Goal: Transaction & Acquisition: Purchase product/service

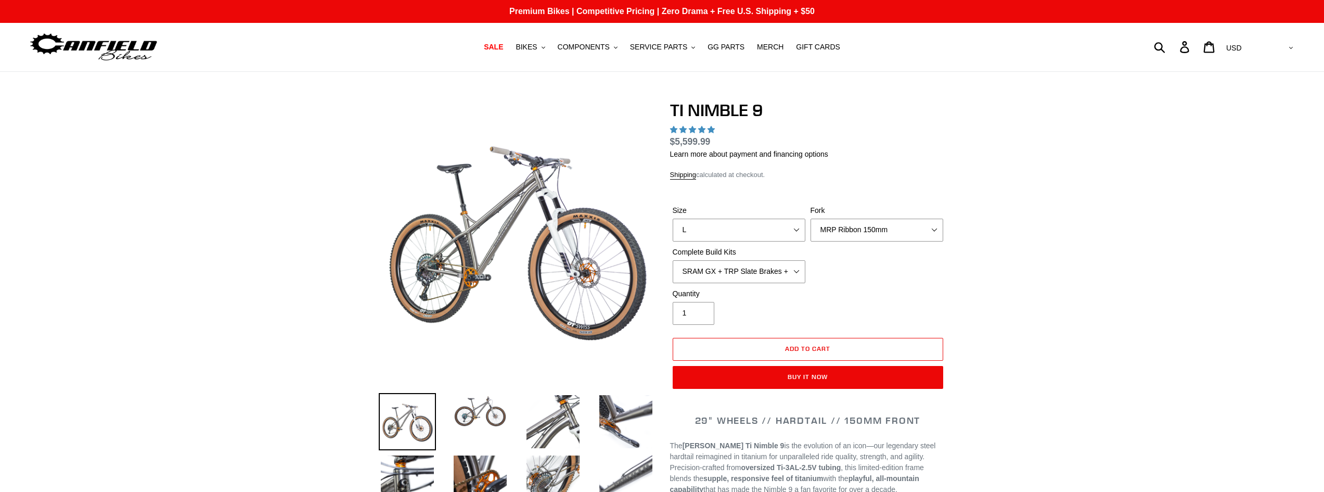
select select "highest-rating"
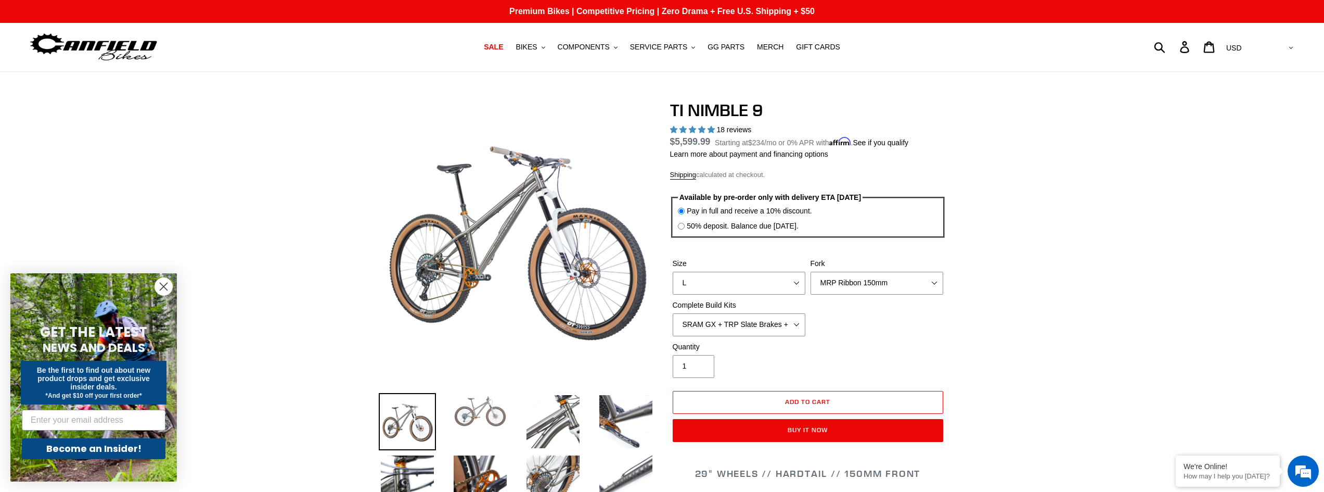
click at [489, 414] on img at bounding box center [480, 411] width 57 height 36
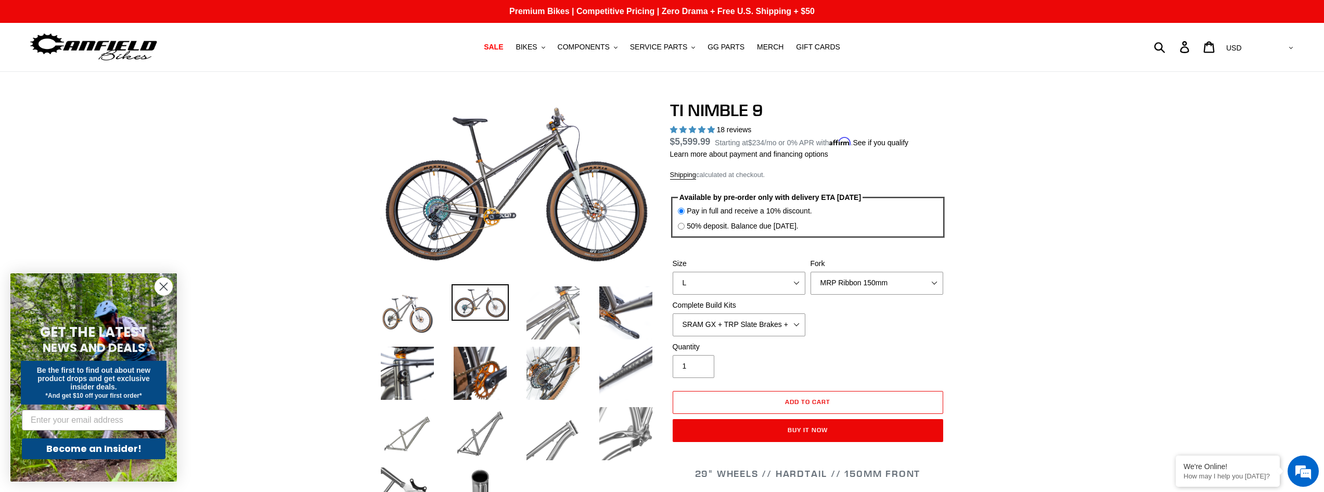
click at [564, 304] on img at bounding box center [552, 312] width 57 height 57
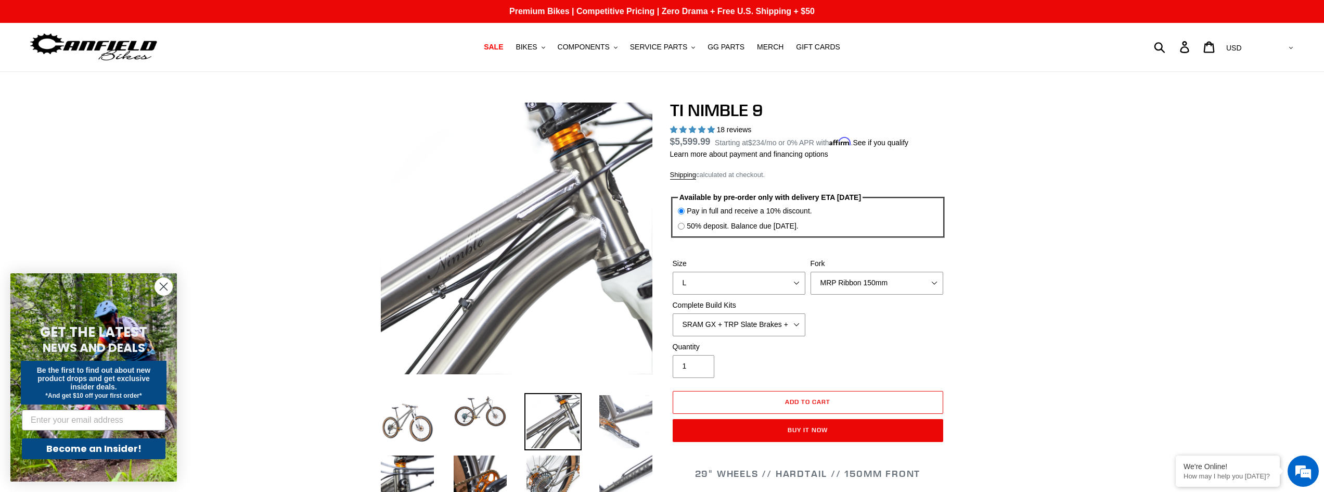
click at [633, 420] on img at bounding box center [625, 421] width 57 height 57
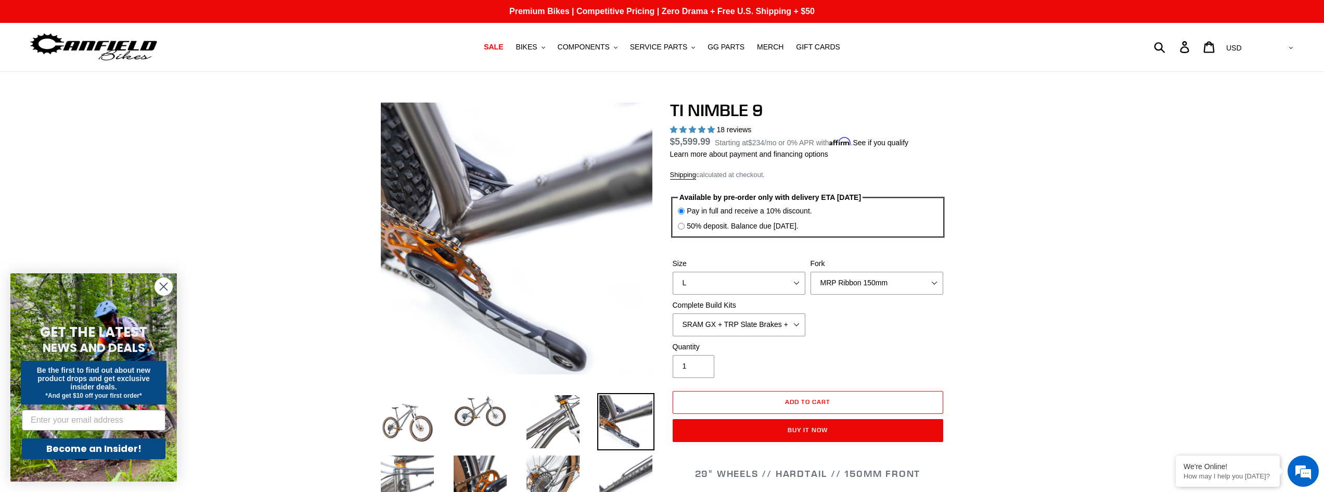
click at [423, 469] on img at bounding box center [407, 481] width 57 height 57
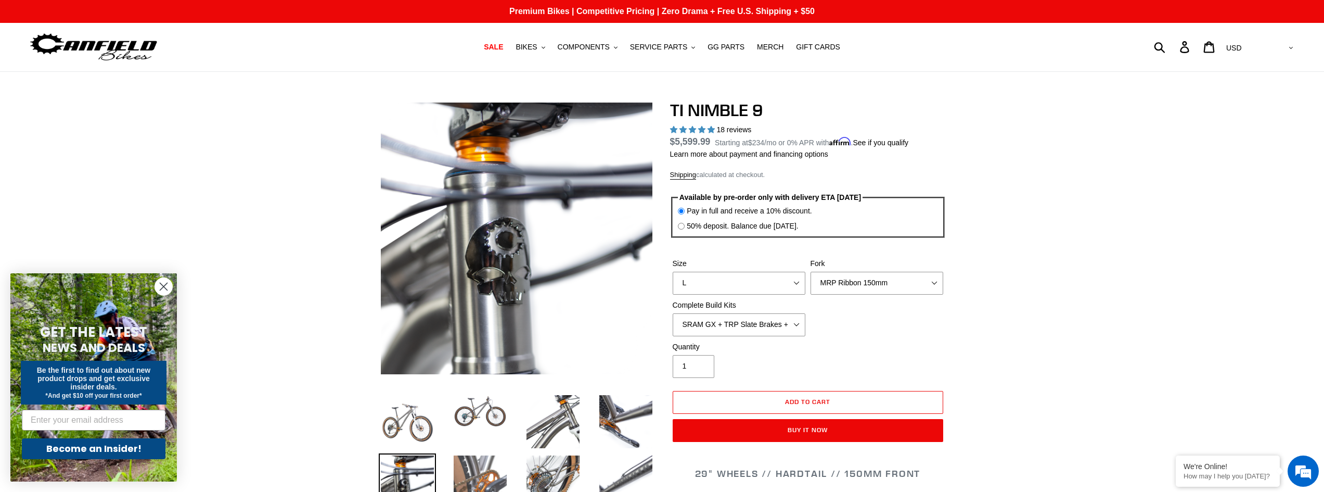
click at [488, 471] on img at bounding box center [480, 481] width 57 height 57
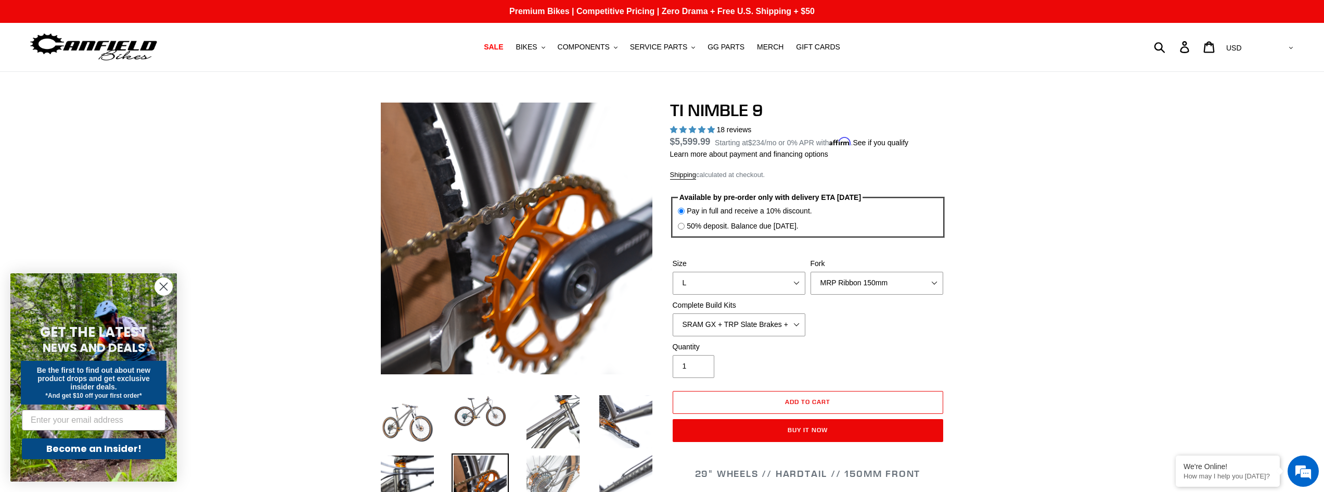
click at [552, 469] on img at bounding box center [552, 481] width 57 height 57
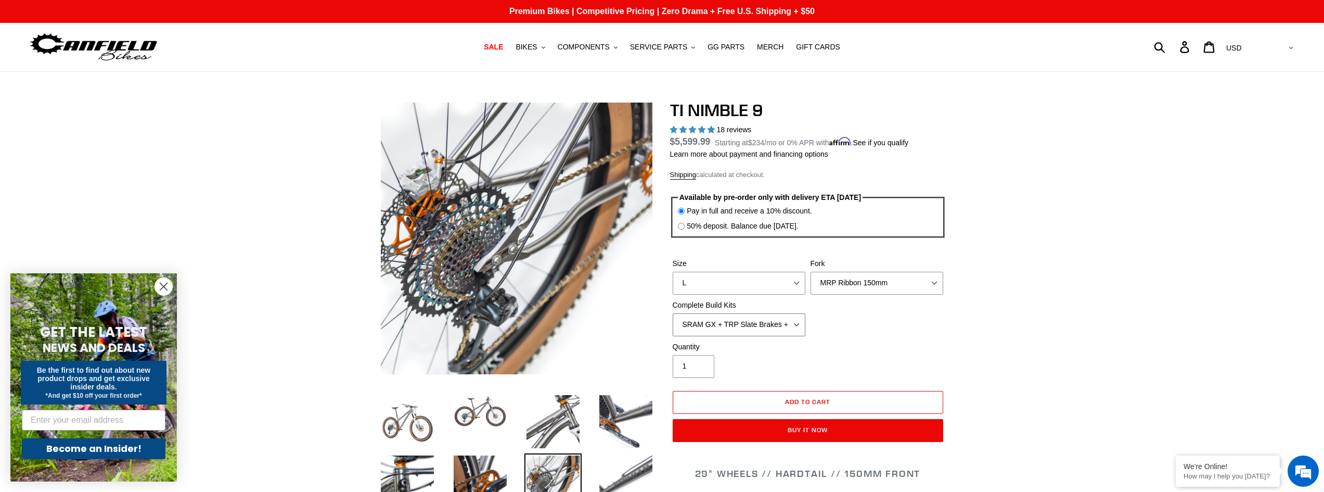
click at [789, 326] on select "SRAM GX + TRP Slate Brakes + Rotors + e13 LG-1 Wheels SHIMANO XT + SHIMANO brak…" at bounding box center [739, 324] width 133 height 23
select select "SRAM XO + Guide Brakes + Rotors + Atomik AL Wheels"
click at [673, 313] on select "SRAM GX + TRP Slate Brakes + Rotors + e13 LG-1 Wheels SHIMANO XT + SHIMANO brak…" at bounding box center [739, 324] width 133 height 23
